Goal: Check status: Check status

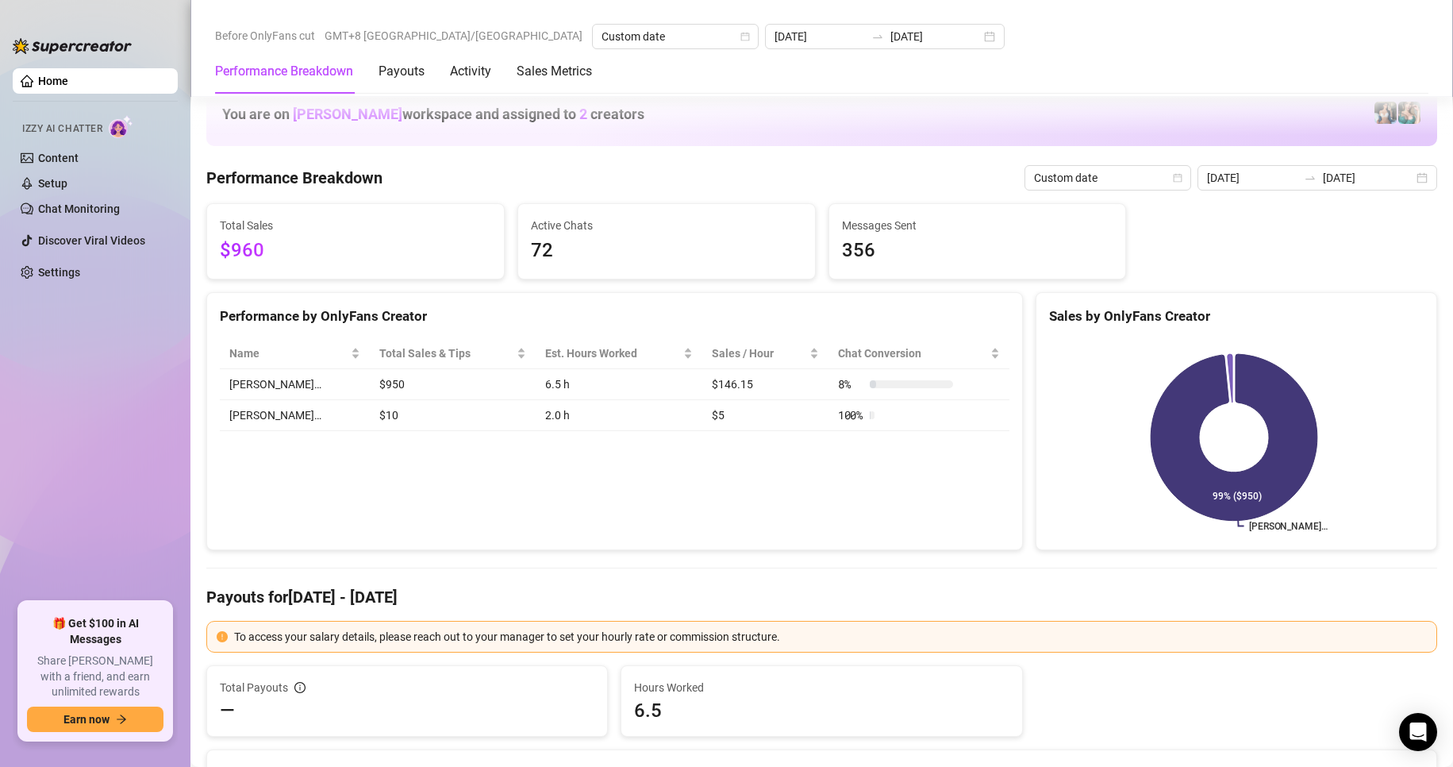
scroll to position [1720, 0]
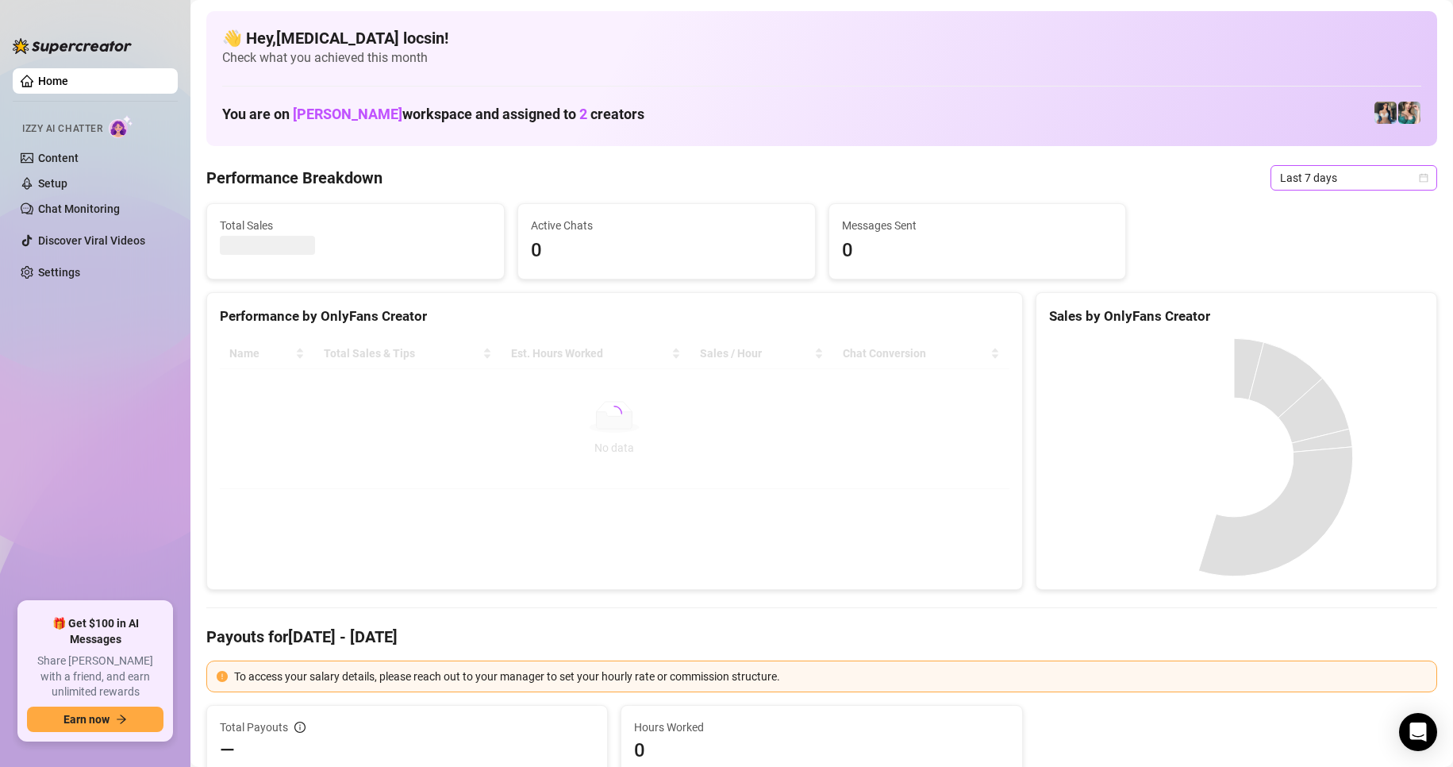
drag, startPoint x: 1296, startPoint y: 185, endPoint x: 1302, endPoint y: 178, distance: 9.6
click at [1296, 185] on span "Last 7 days" at bounding box center [1354, 178] width 148 height 24
click at [1338, 317] on div "Custom date" at bounding box center [1340, 310] width 141 height 17
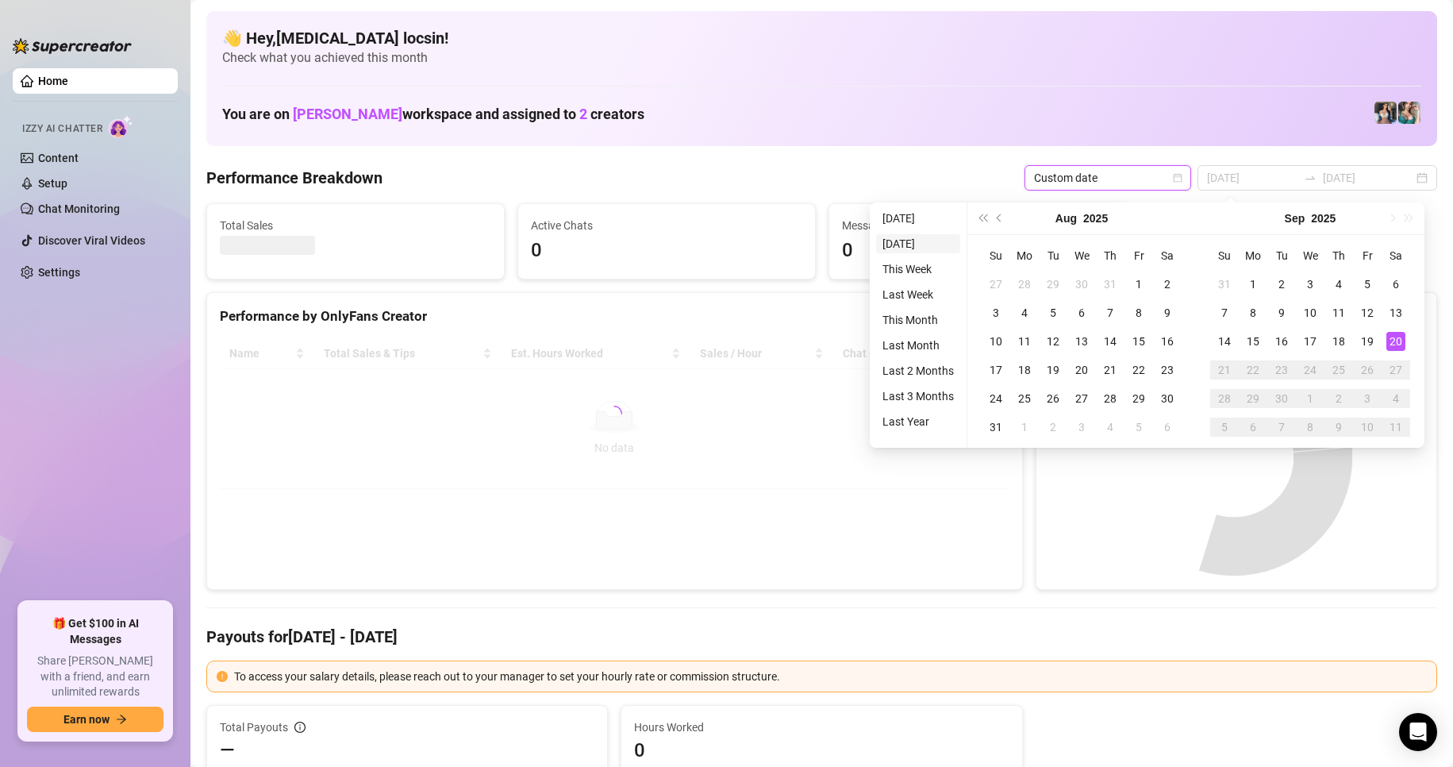
type input "[DATE]"
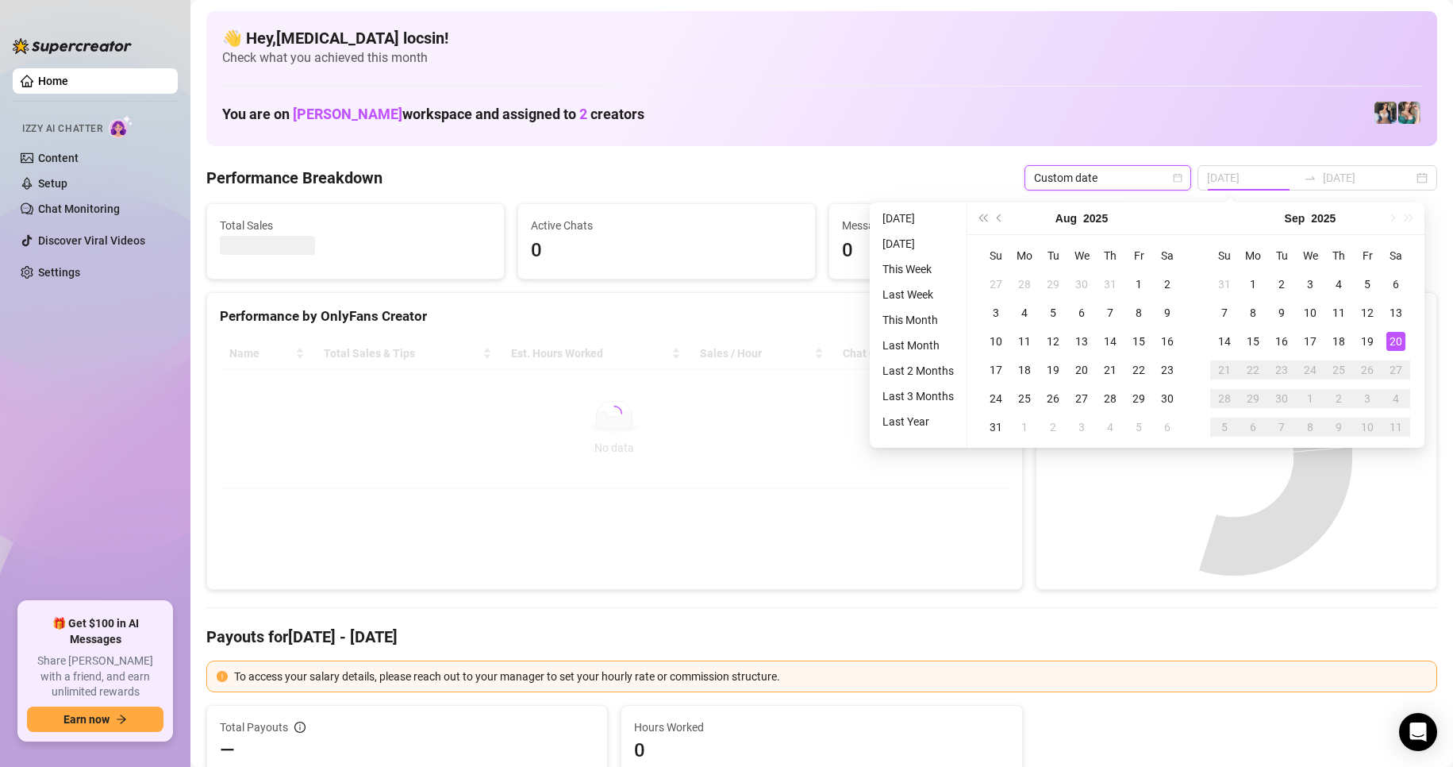
click at [900, 222] on li "[DATE]" at bounding box center [918, 218] width 84 height 19
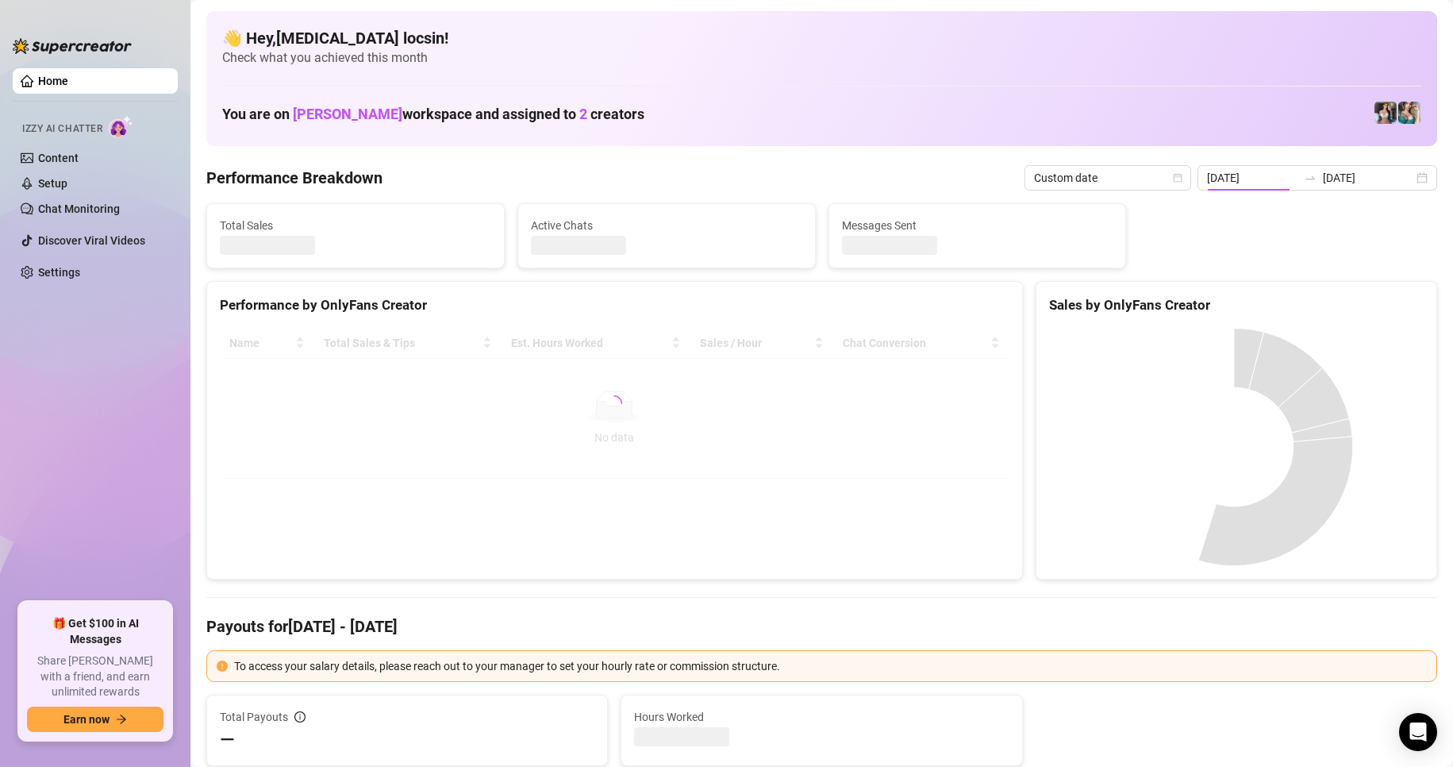
type input "[DATE]"
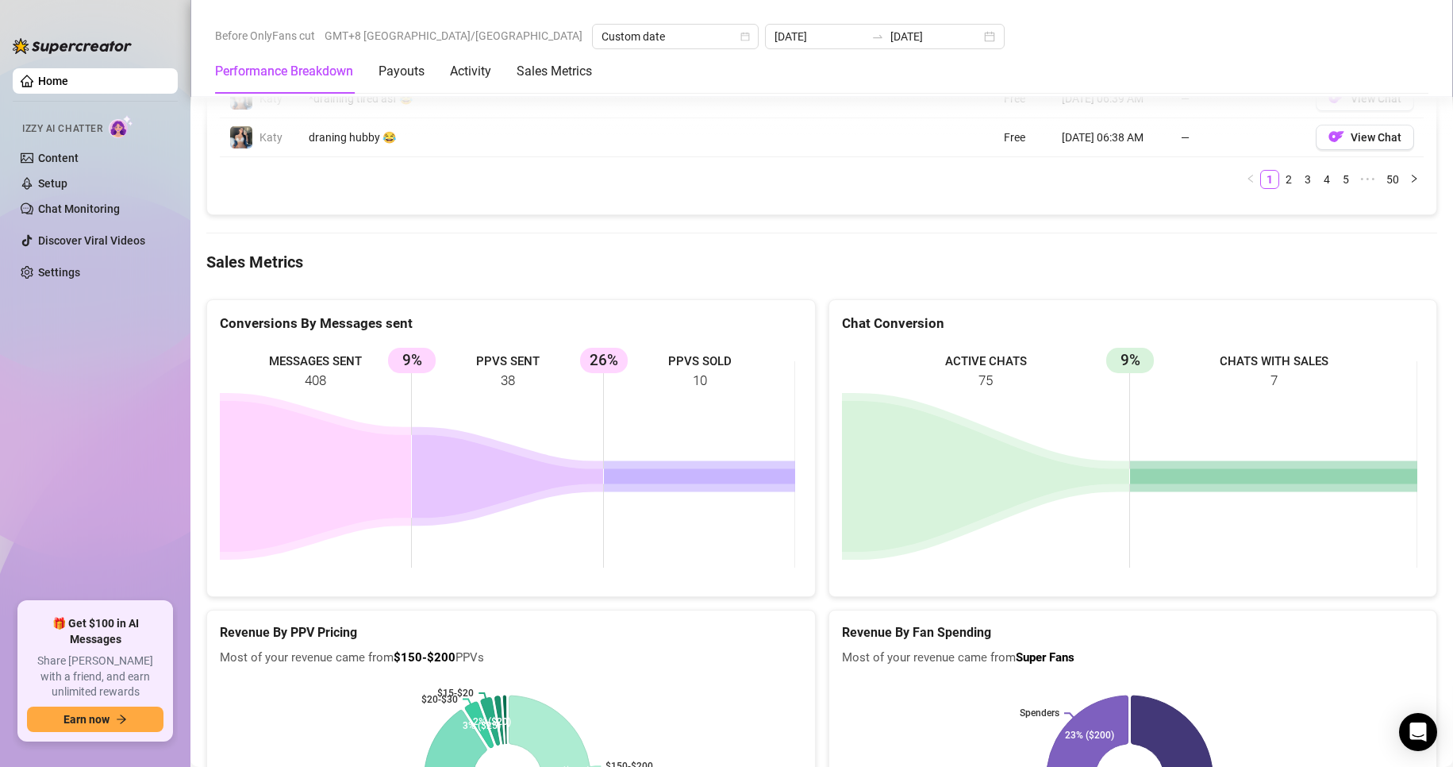
scroll to position [1851, 0]
